Goal: Transaction & Acquisition: Purchase product/service

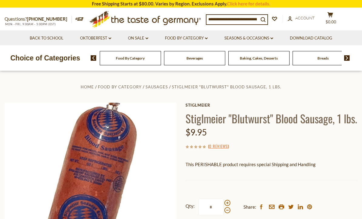
click at [138, 59] on div "Beverages" at bounding box center [130, 58] width 61 height 14
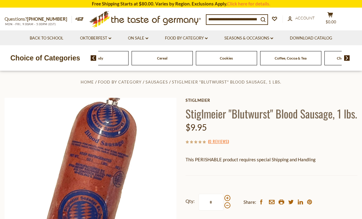
scroll to position [6, 0]
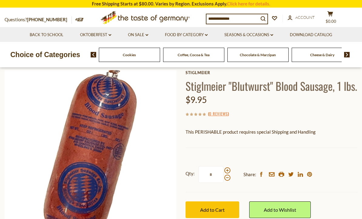
click at [214, 22] on input at bounding box center [233, 18] width 52 height 8
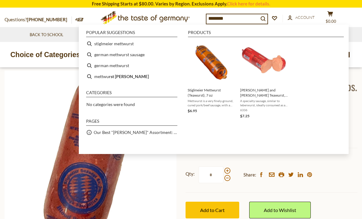
type input "*********"
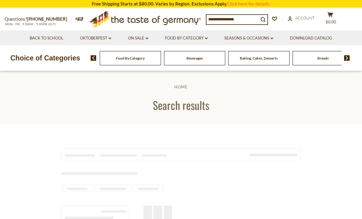
type input "*********"
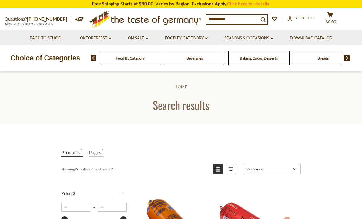
click at [111, 38] on icon "dropdown_arrow" at bounding box center [110, 38] width 3 height 2
click at [53, 37] on link "Back to School" at bounding box center [47, 38] width 34 height 7
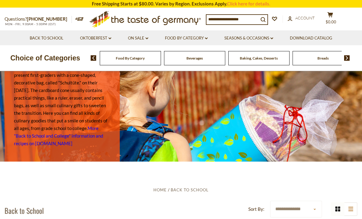
click at [201, 36] on link "Food By Category dropdown_arrow" at bounding box center [186, 38] width 43 height 7
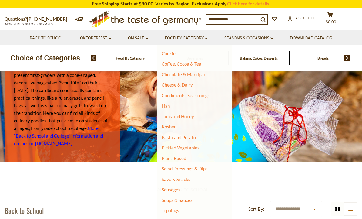
scroll to position [84, 0]
click at [176, 189] on link "Sausages" at bounding box center [171, 189] width 19 height 5
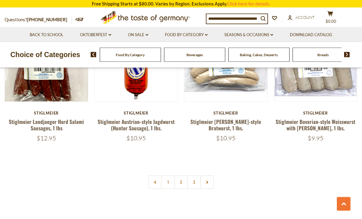
scroll to position [1388, 0]
click at [208, 175] on link at bounding box center [207, 182] width 14 height 14
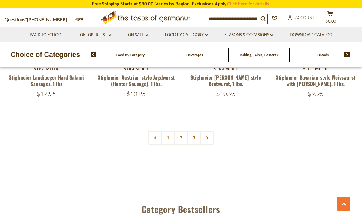
click at [180, 131] on link "2" at bounding box center [181, 138] width 14 height 14
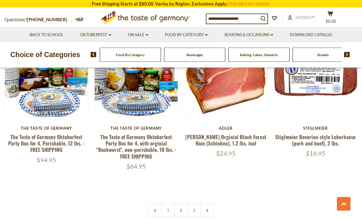
scroll to position [1368, 0]
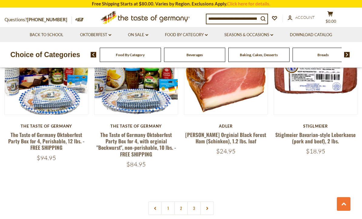
click at [194, 201] on link "3" at bounding box center [194, 208] width 14 height 14
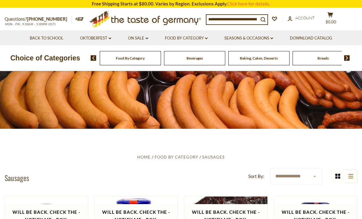
scroll to position [0, 0]
